Goal: Information Seeking & Learning: Learn about a topic

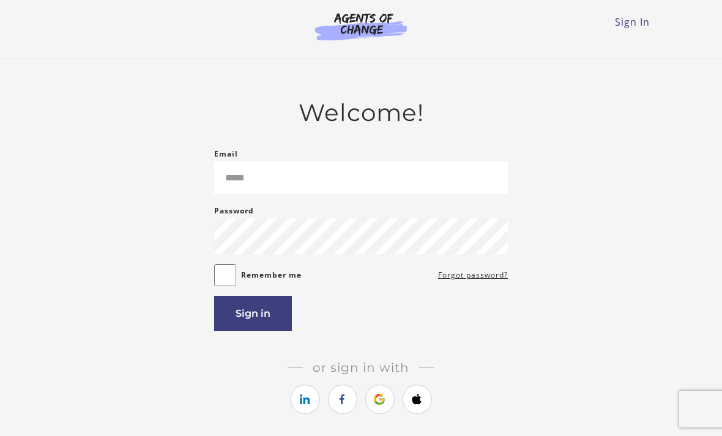
click at [382, 402] on link "https://courses.thinkific.com/users/auth/google?ss%5Breferral%5D=&ss%5Buser_ret…" at bounding box center [379, 399] width 29 height 29
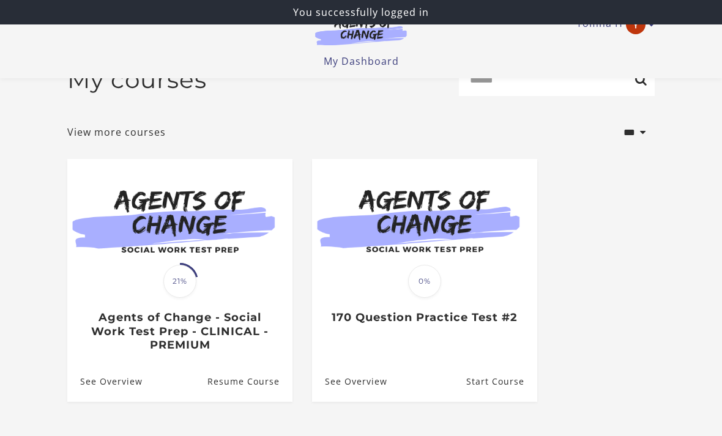
scroll to position [33, 0]
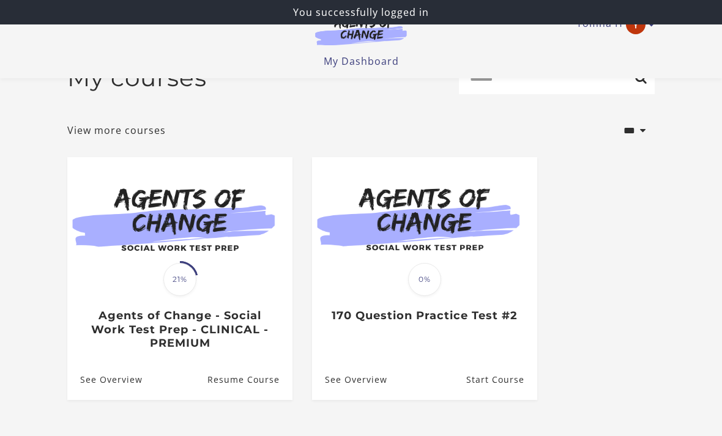
click at [136, 241] on img at bounding box center [179, 217] width 225 height 121
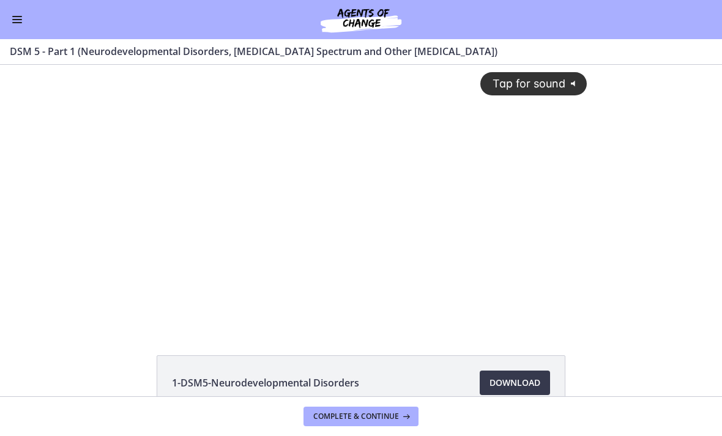
click at [376, 195] on div "Tap for sound @keyframes VOLUME_SMALL_WAVE_FLASH { 0% { opacity: 0; } 33% { opa…" at bounding box center [361, 186] width 467 height 243
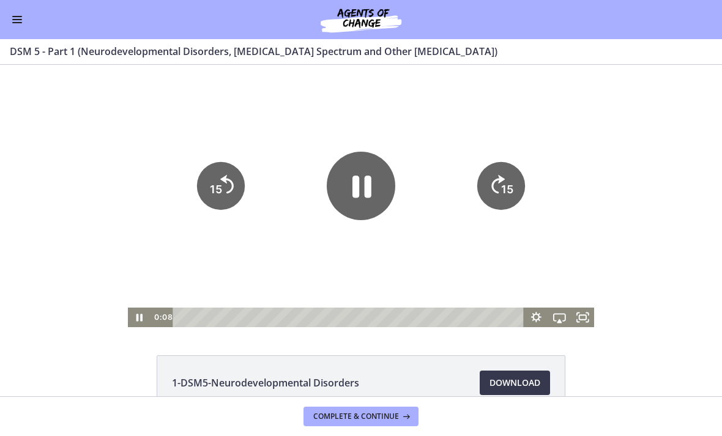
click at [585, 314] on icon "Fullscreen" at bounding box center [582, 318] width 23 height 20
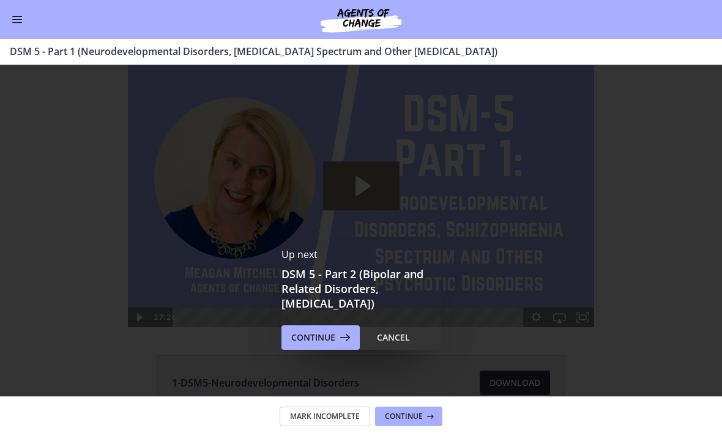
click at [322, 333] on span "Continue" at bounding box center [313, 337] width 44 height 15
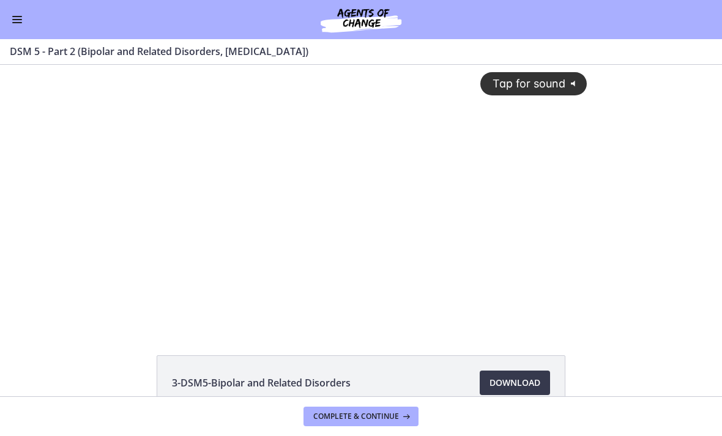
click at [530, 76] on button "Tap for sound @keyframes VOLUME_SMALL_WAVE_FLASH { 0% { opacity: 0; } 33% { opa…" at bounding box center [533, 83] width 106 height 23
click at [363, 183] on div at bounding box center [361, 196] width 467 height 262
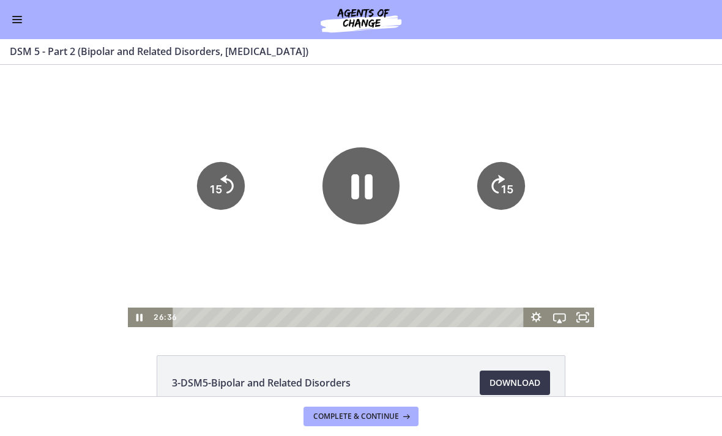
click at [369, 193] on icon "Pause" at bounding box center [361, 187] width 21 height 25
click at [367, 187] on icon "Play Video" at bounding box center [361, 186] width 20 height 27
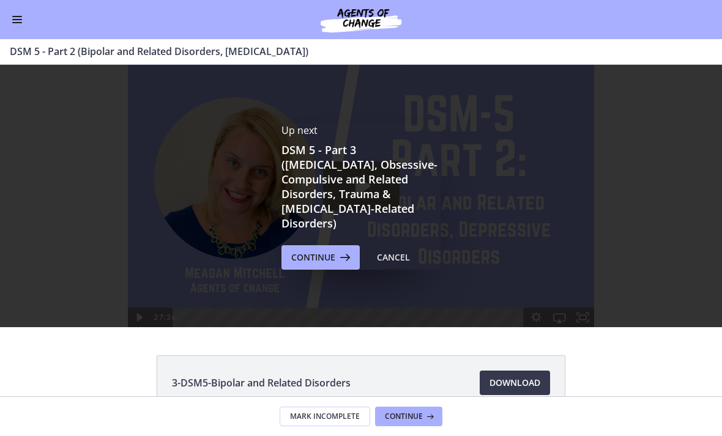
click at [322, 258] on button "Continue" at bounding box center [320, 257] width 78 height 24
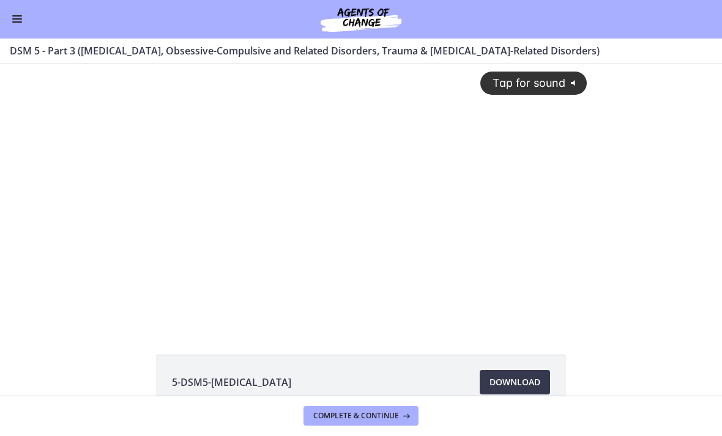
click at [531, 79] on span "Tap for sound" at bounding box center [523, 82] width 84 height 13
click at [375, 196] on div at bounding box center [361, 196] width 467 height 262
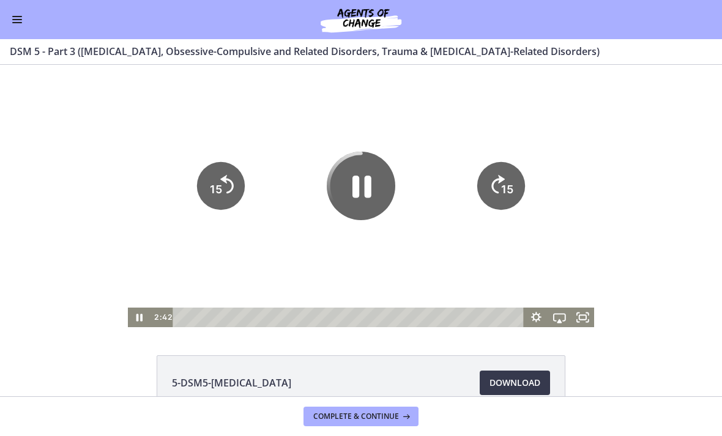
click at [354, 187] on icon "Pause" at bounding box center [361, 186] width 69 height 69
